Goal: Find specific page/section: Find specific page/section

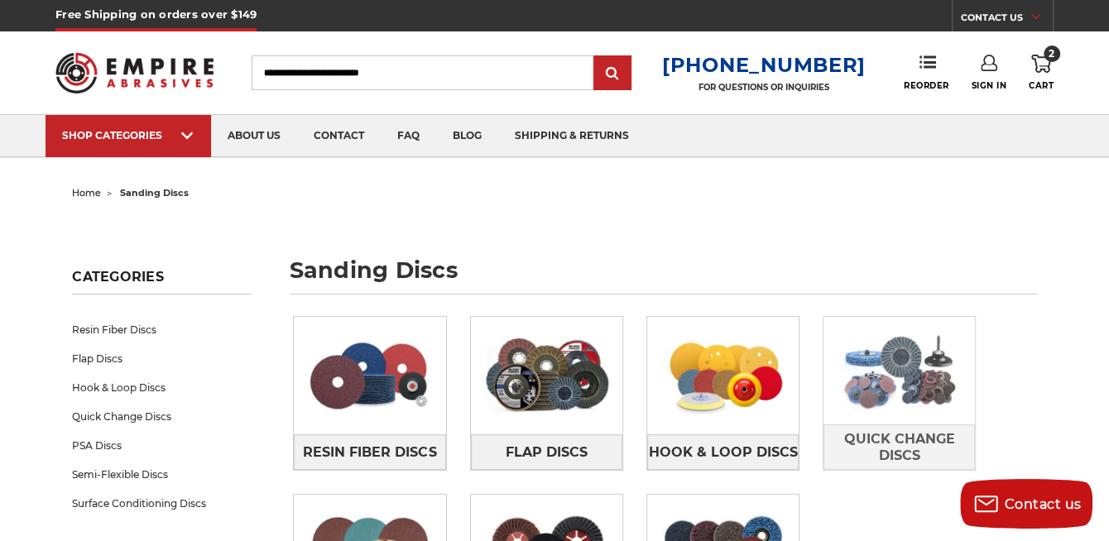
click at [878, 372] on img at bounding box center [898, 371] width 151 height 108
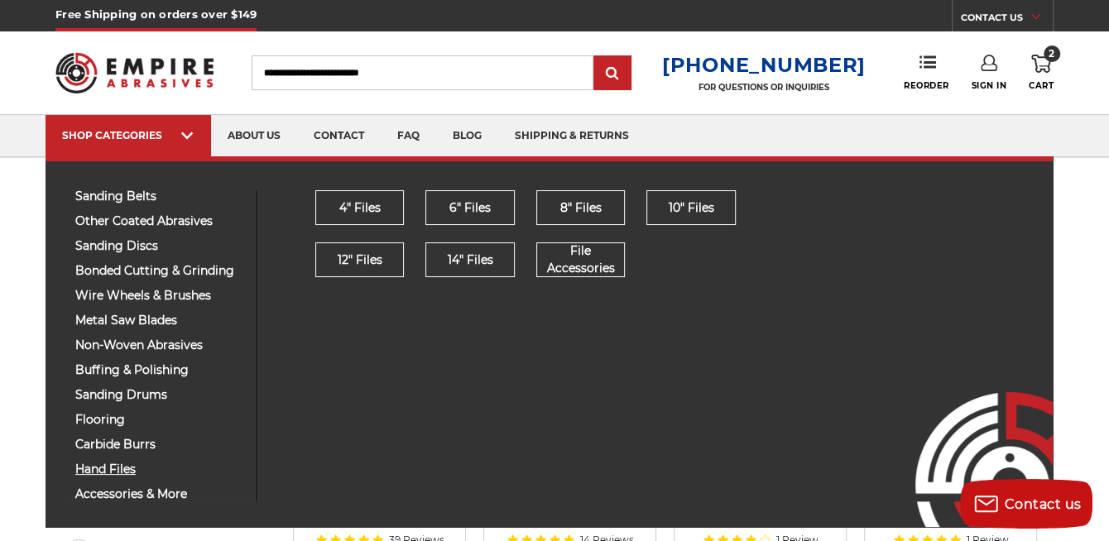
click at [115, 467] on span "hand files" at bounding box center [159, 469] width 169 height 12
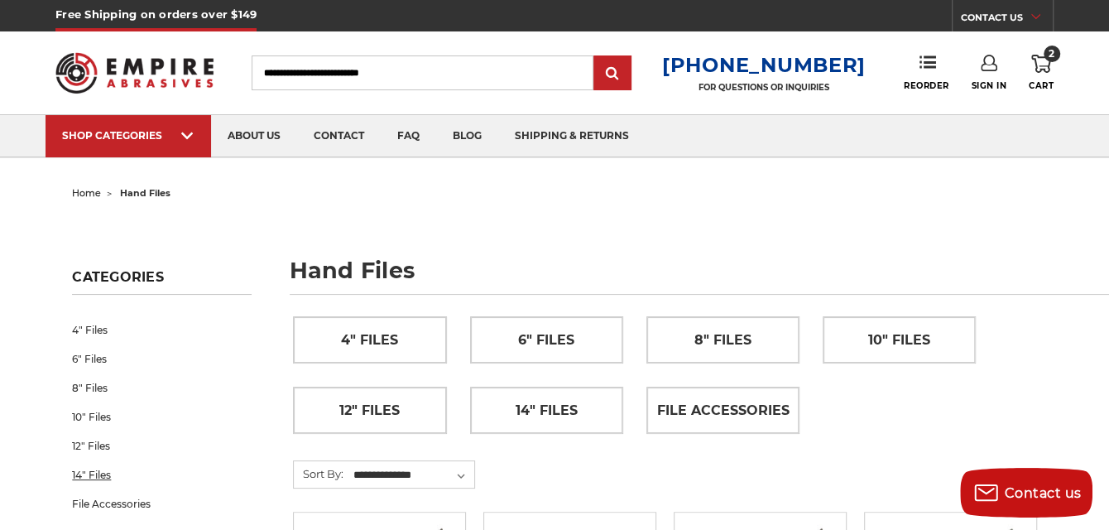
drag, startPoint x: 0, startPoint y: 0, endPoint x: 115, endPoint y: 467, distance: 481.4
click at [115, 467] on link "14" Files" at bounding box center [161, 474] width 179 height 29
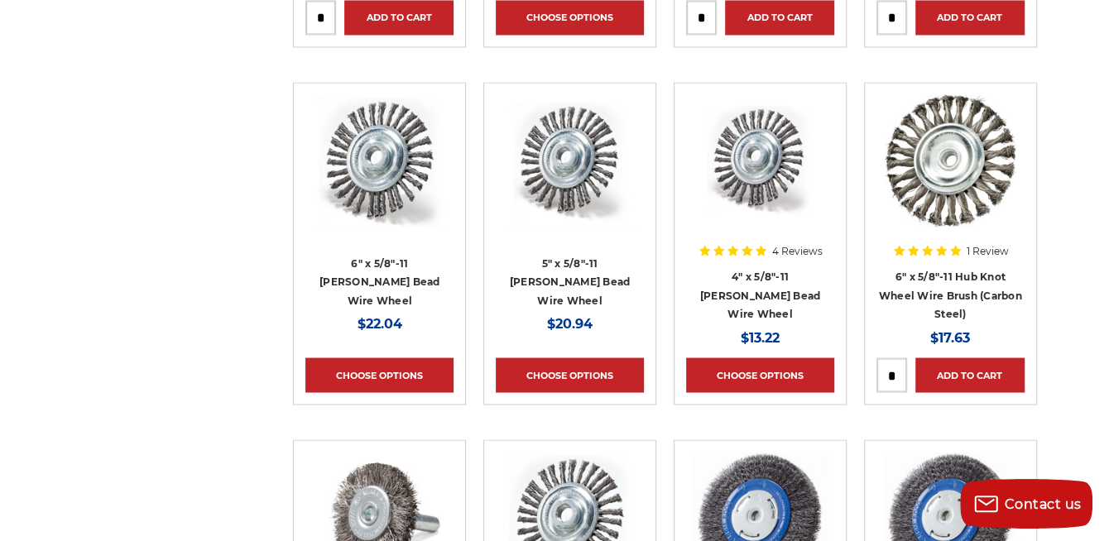
scroll to position [6095, 0]
